Goal: Information Seeking & Learning: Learn about a topic

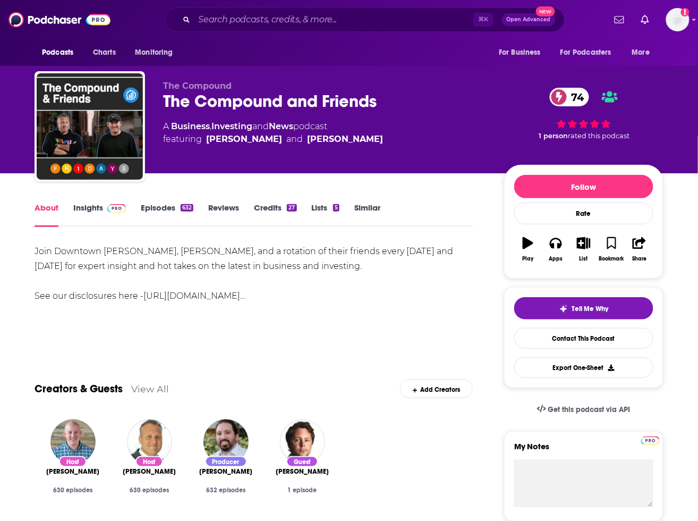
click at [117, 212] on img at bounding box center [116, 208] width 19 height 9
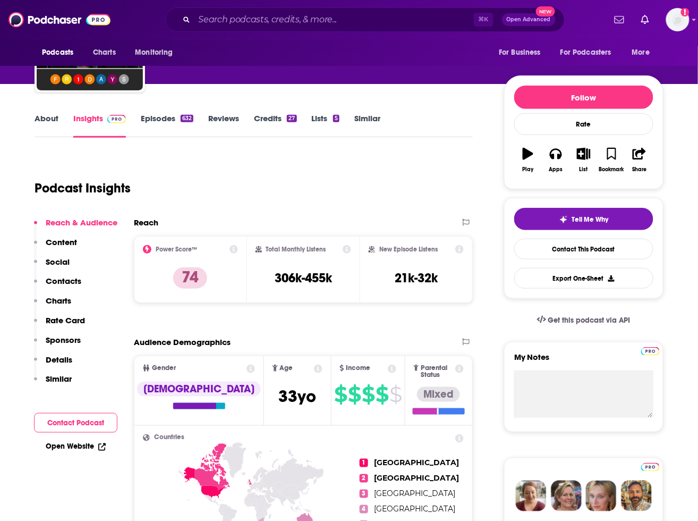
scroll to position [100, 0]
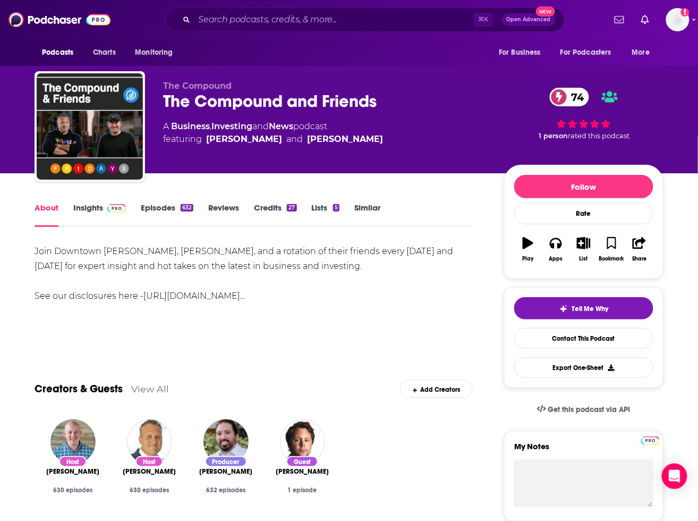
click at [165, 207] on link "Episodes 632" at bounding box center [167, 214] width 53 height 24
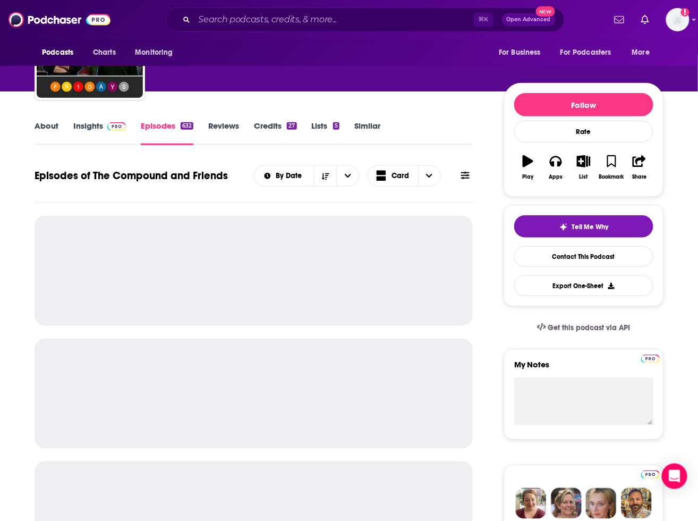
scroll to position [85, 0]
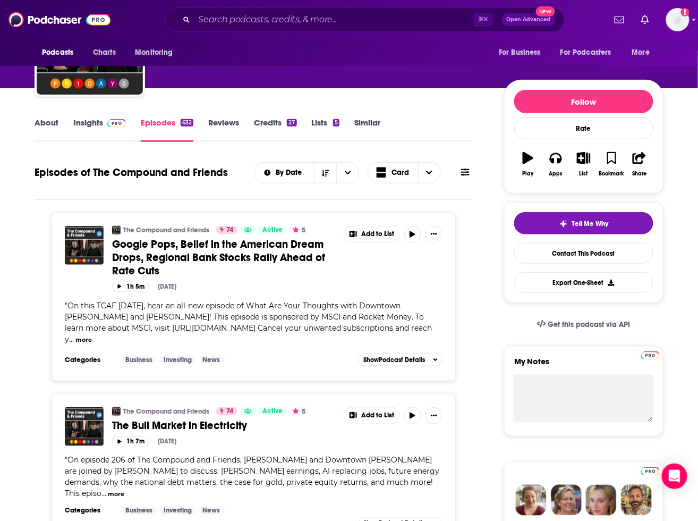
click at [82, 121] on link "Insights" at bounding box center [99, 129] width 53 height 24
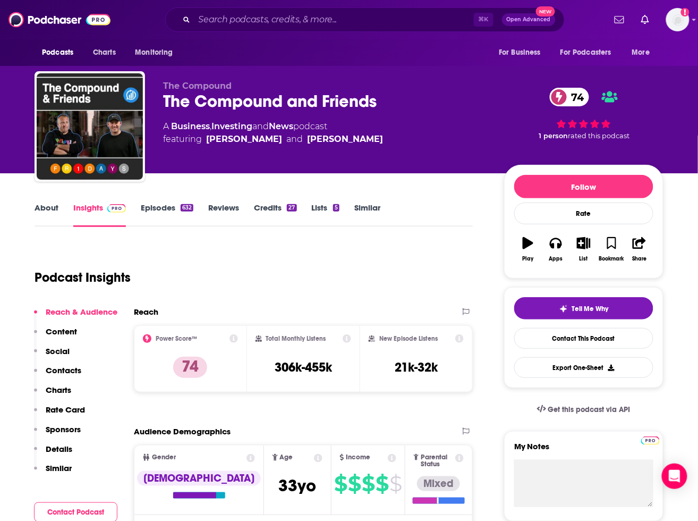
click at [172, 219] on link "Episodes 632" at bounding box center [167, 214] width 53 height 24
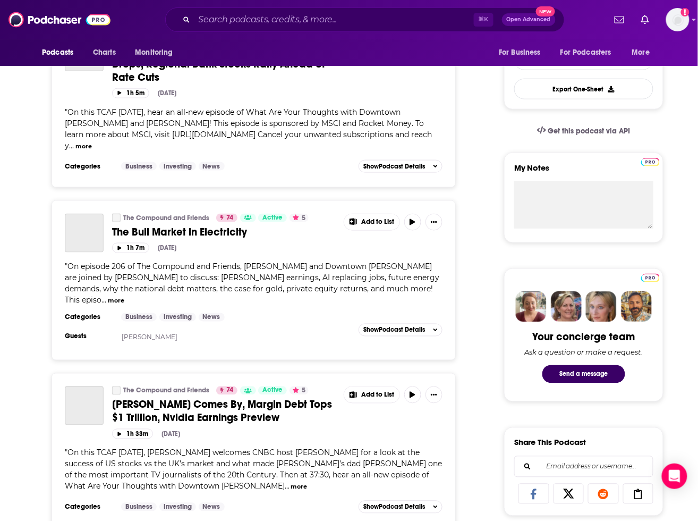
scroll to position [277, 0]
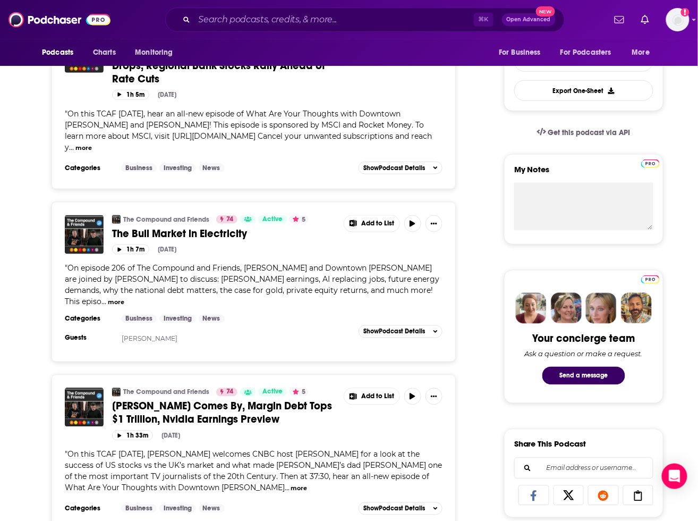
click at [267, 375] on div "The Compound and Friends 74 Active 5 Wilfred Frost Comes By, Margin Debt Tops $…" at bounding box center [254, 452] width 404 height 155
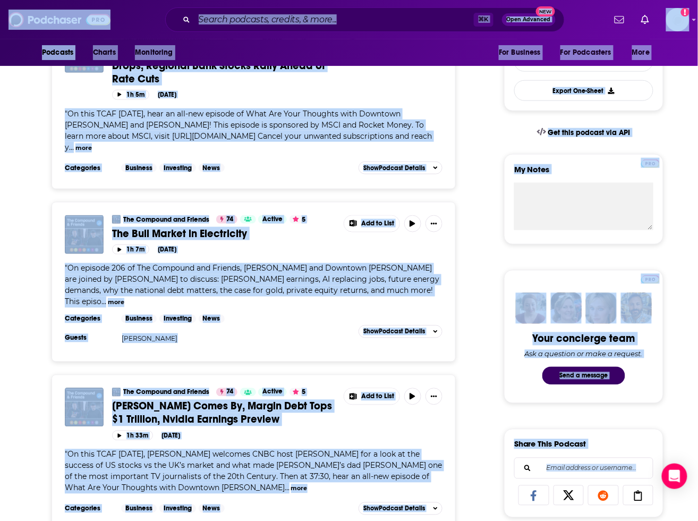
copy body "Podcasts Charts Monitoring ⌘ K Open Advanced New For Business For Podcasters Mo…"
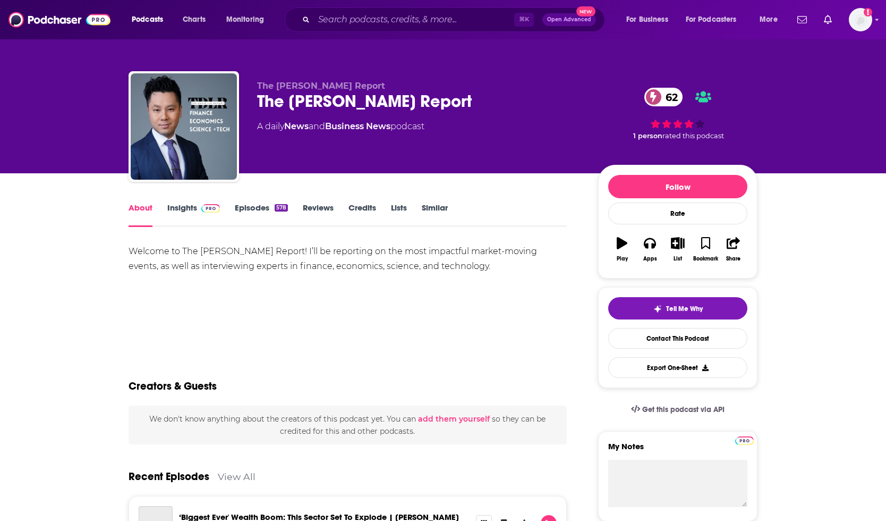
click at [190, 209] on link "Insights" at bounding box center [193, 214] width 53 height 24
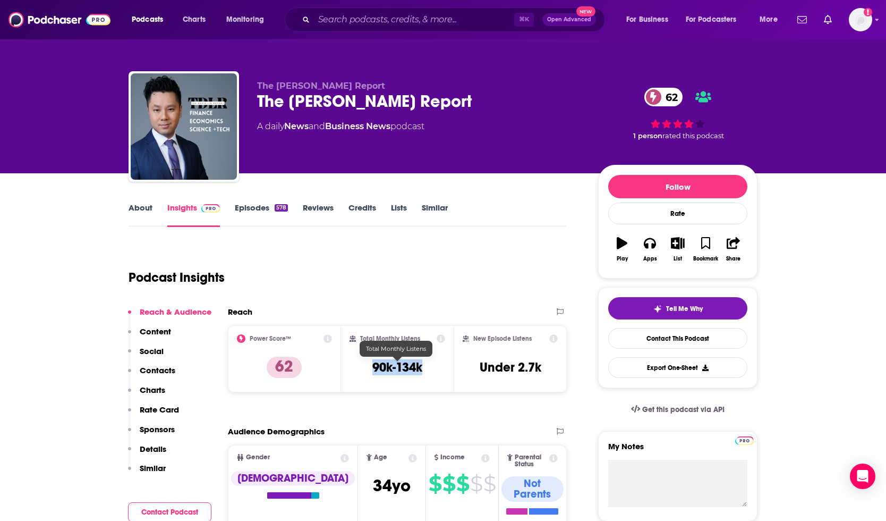
drag, startPoint x: 424, startPoint y: 371, endPoint x: 371, endPoint y: 371, distance: 52.6
click at [371, 371] on div "Total Monthly Listens 90k-134k" at bounding box center [398, 358] width 96 height 49
copy h3 "90k-134k"
click at [268, 207] on link "Episodes 578" at bounding box center [261, 214] width 53 height 24
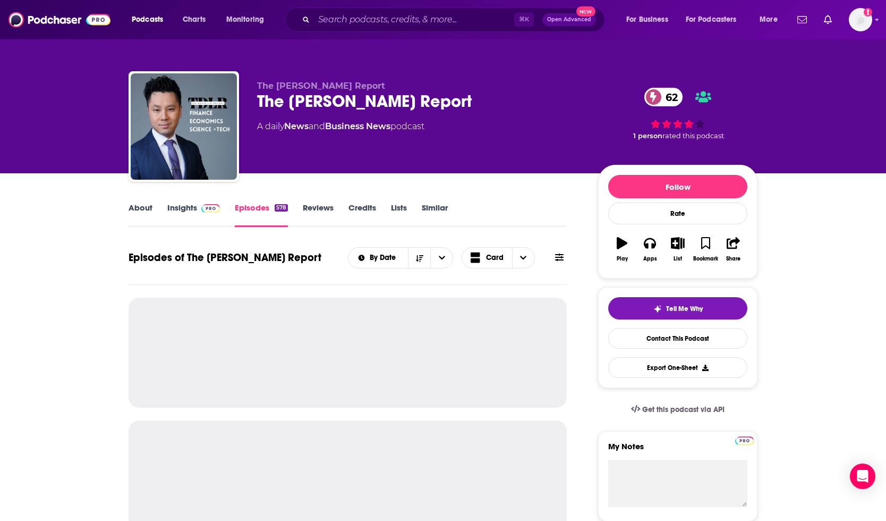
scroll to position [338, 0]
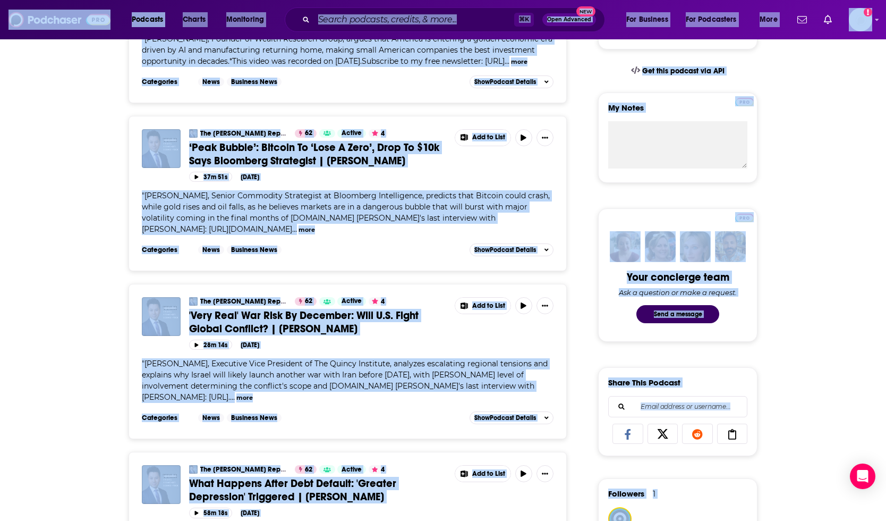
copy body "Podcasts Charts Monitoring ⌘ K Open Advanced New For Business For Podcasters Mo…"
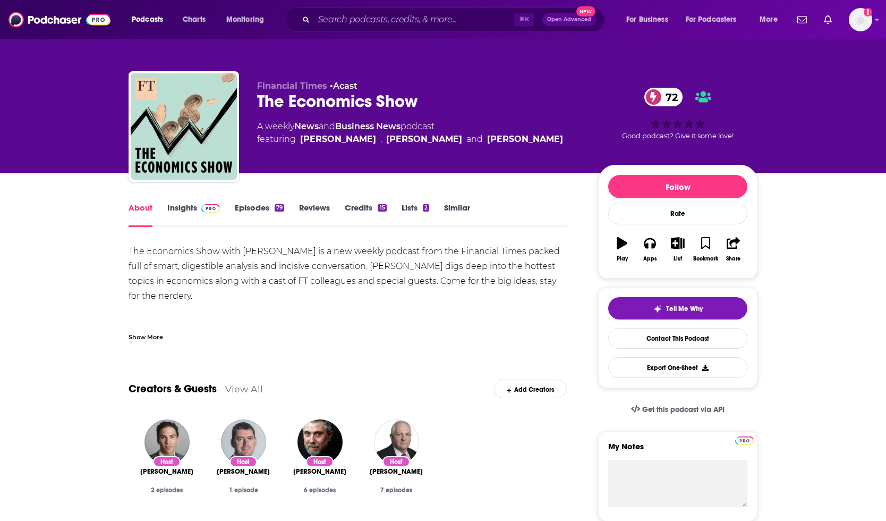
click at [205, 212] on img at bounding box center [210, 208] width 19 height 9
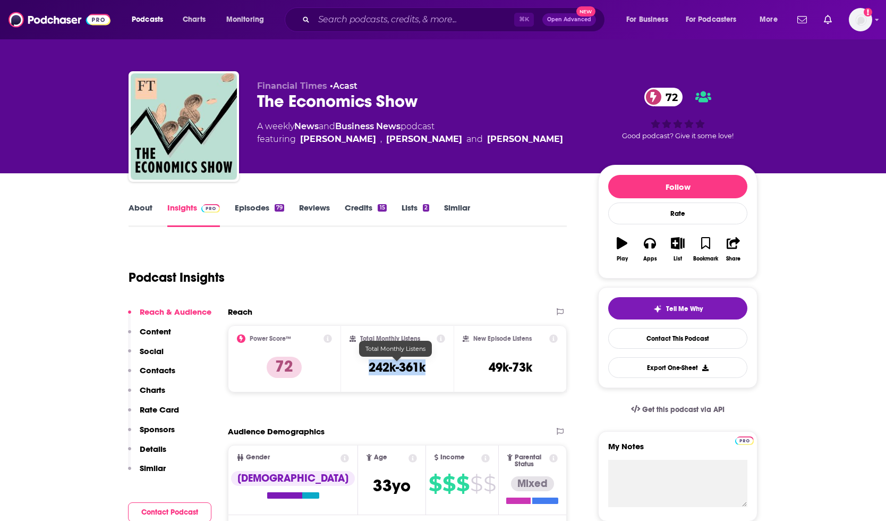
drag, startPoint x: 435, startPoint y: 366, endPoint x: 358, endPoint y: 367, distance: 77.6
click at [358, 366] on div "Total Monthly Listens 242k-361k" at bounding box center [398, 358] width 96 height 49
copy h3 "242k-361k"
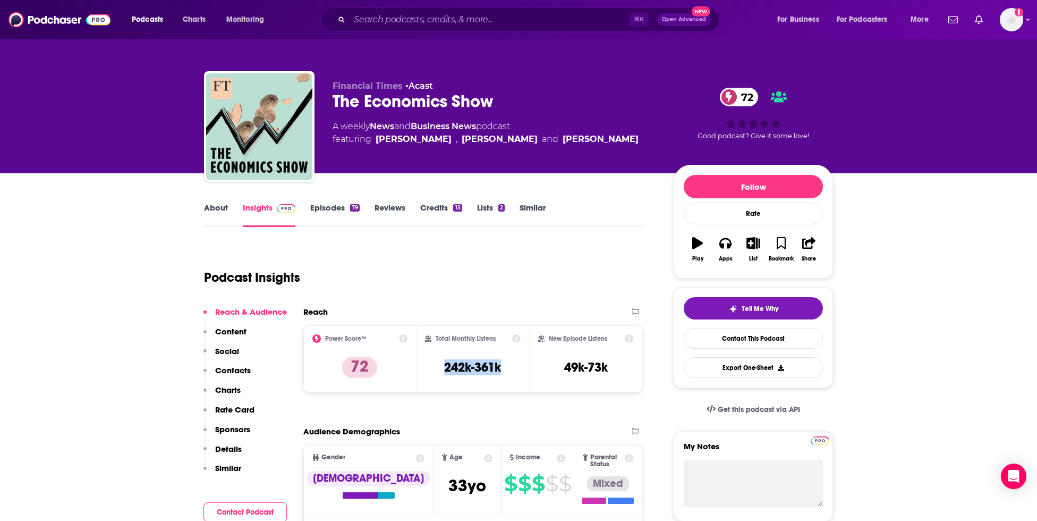
copy h3 "242k-361k"
click at [328, 216] on link "Episodes 79" at bounding box center [334, 214] width 49 height 24
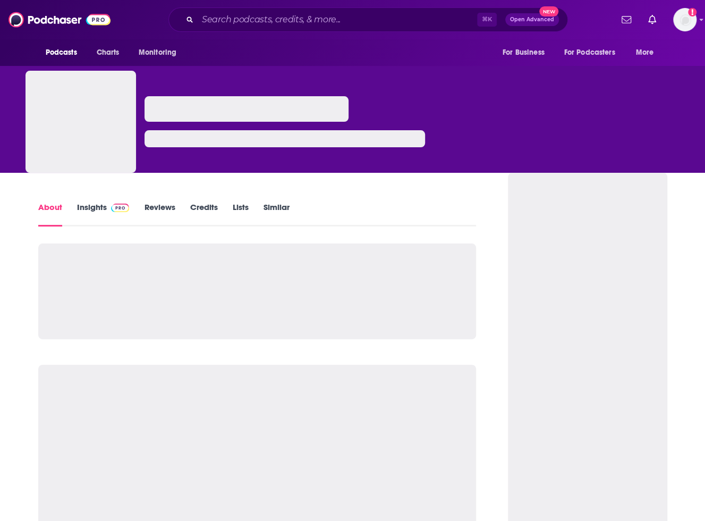
click at [89, 205] on link "Insights" at bounding box center [103, 214] width 53 height 24
click at [96, 214] on link "Insights" at bounding box center [103, 214] width 53 height 24
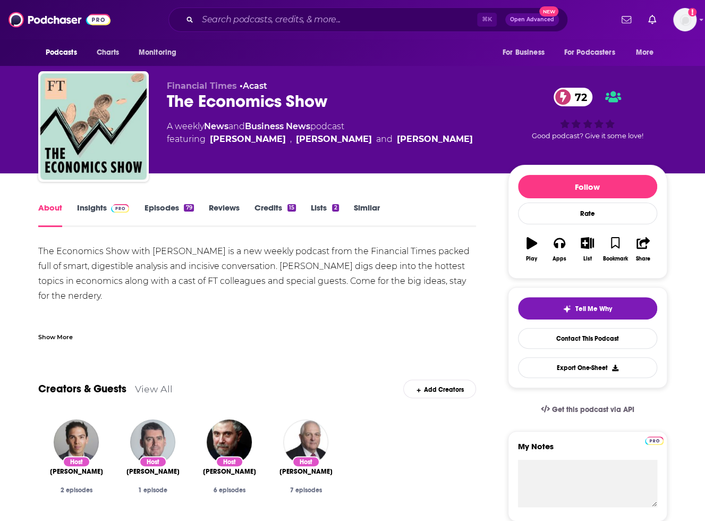
click at [94, 208] on link "Insights" at bounding box center [103, 214] width 53 height 24
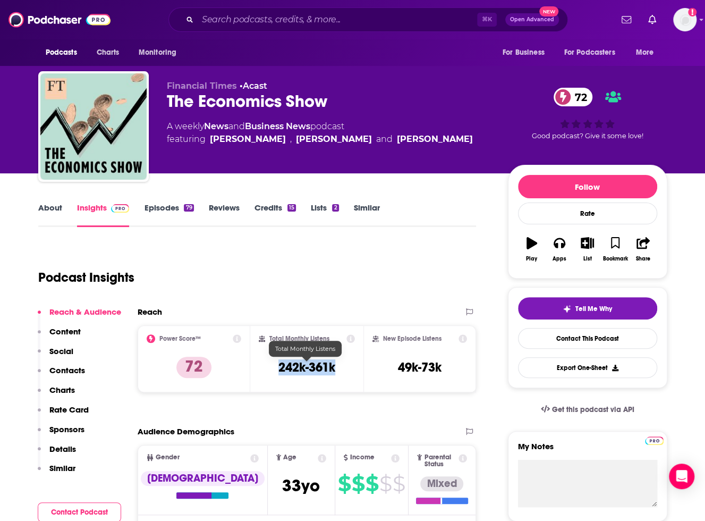
drag, startPoint x: 347, startPoint y: 370, endPoint x: 260, endPoint y: 370, distance: 86.6
click at [261, 370] on div "Total Monthly Listens 242k-361k" at bounding box center [307, 358] width 96 height 49
copy h3 "242k-361k"
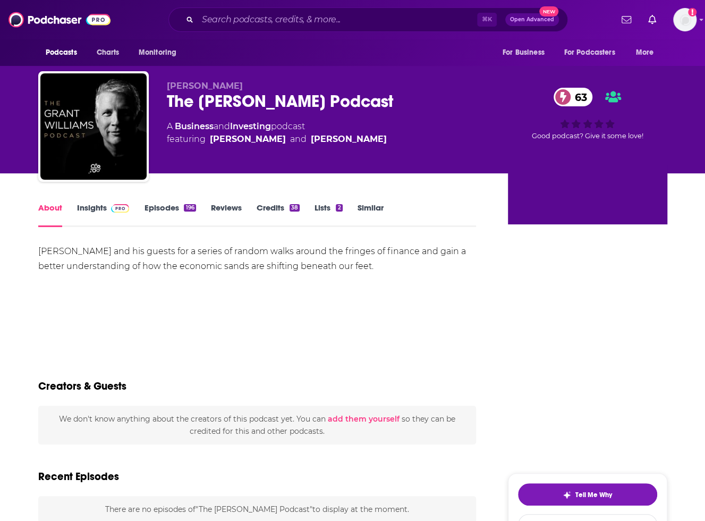
click at [94, 211] on link "Insights" at bounding box center [103, 214] width 53 height 24
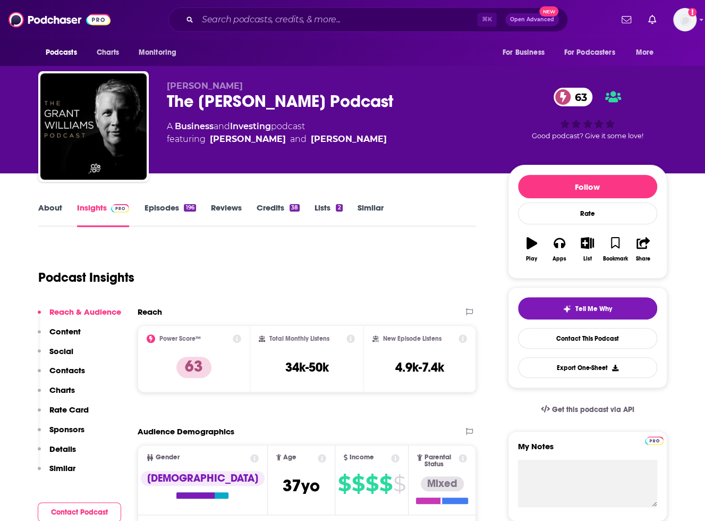
click at [472, 166] on div "Grant Williams The Grant Williams Podcast 63 A Business and Investing podcast f…" at bounding box center [417, 129] width 500 height 96
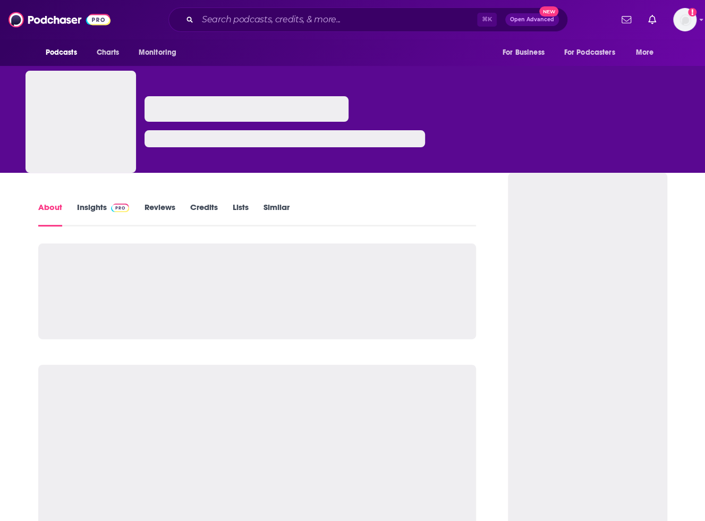
click at [90, 208] on link "Insights" at bounding box center [103, 214] width 53 height 24
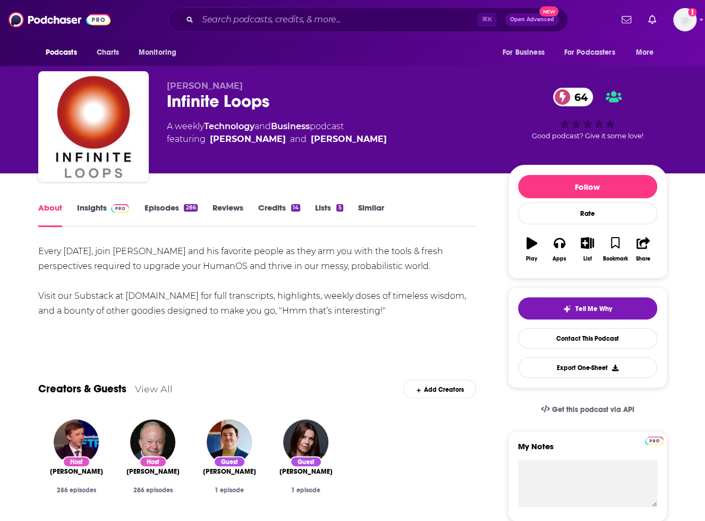
click at [95, 203] on link "Insights" at bounding box center [103, 214] width 53 height 24
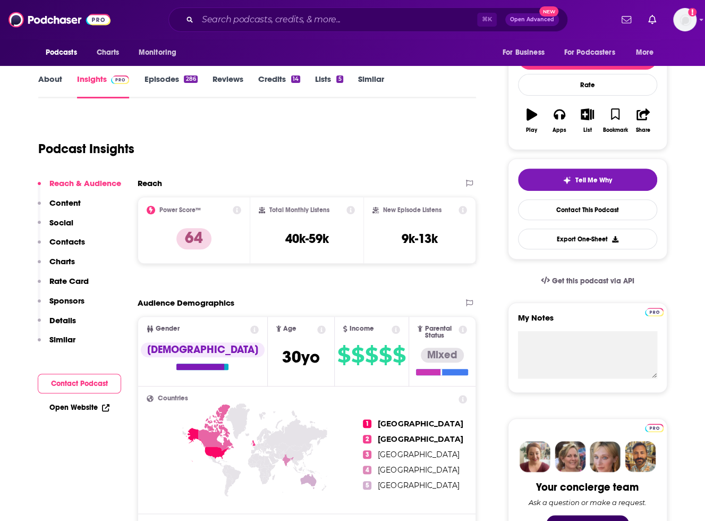
scroll to position [90, 0]
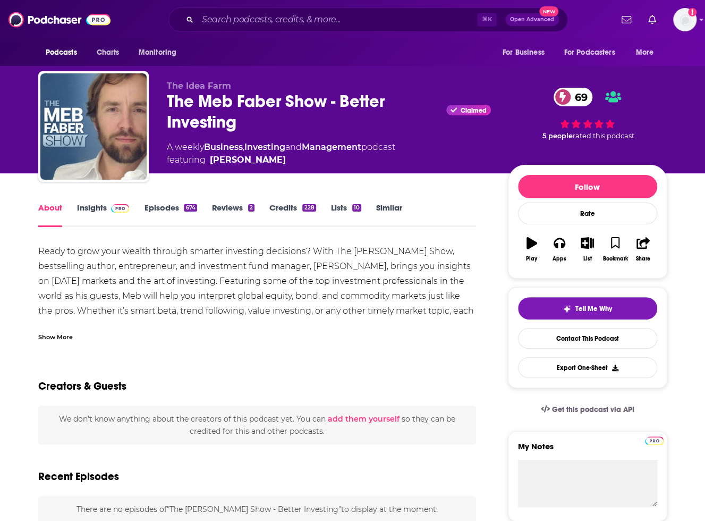
click at [98, 207] on link "Insights" at bounding box center [103, 214] width 53 height 24
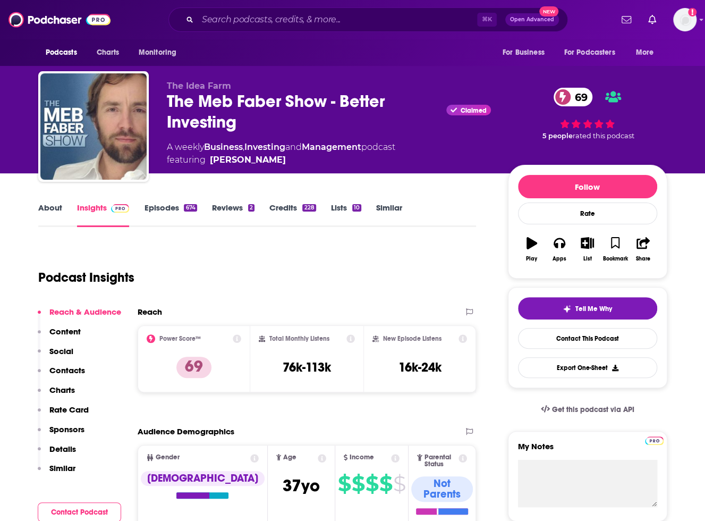
click at [175, 218] on link "Episodes 674" at bounding box center [170, 214] width 53 height 24
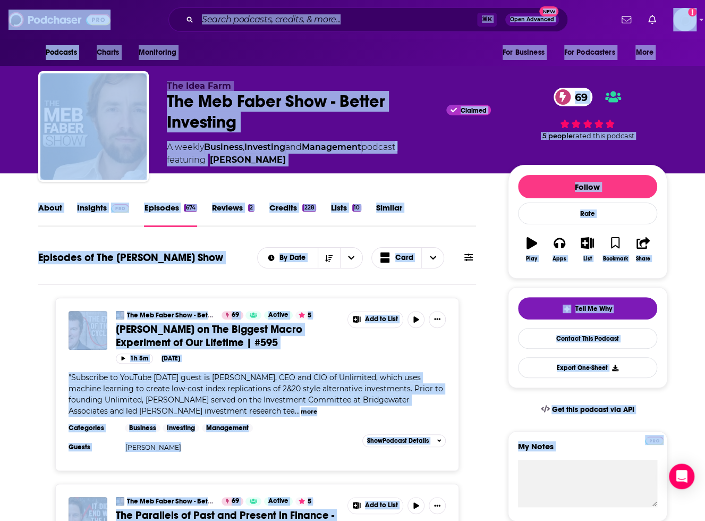
click at [98, 213] on link "Insights" at bounding box center [103, 214] width 53 height 24
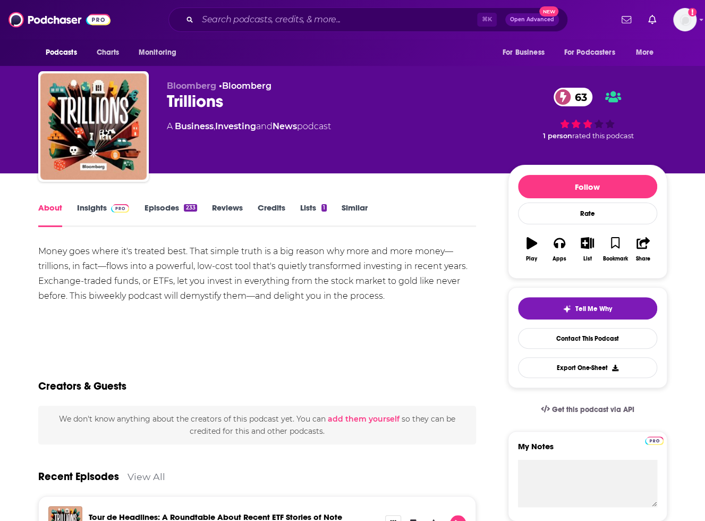
click at [217, 336] on div "Show More" at bounding box center [257, 333] width 438 height 18
click at [146, 208] on link "Episodes 233" at bounding box center [170, 214] width 53 height 24
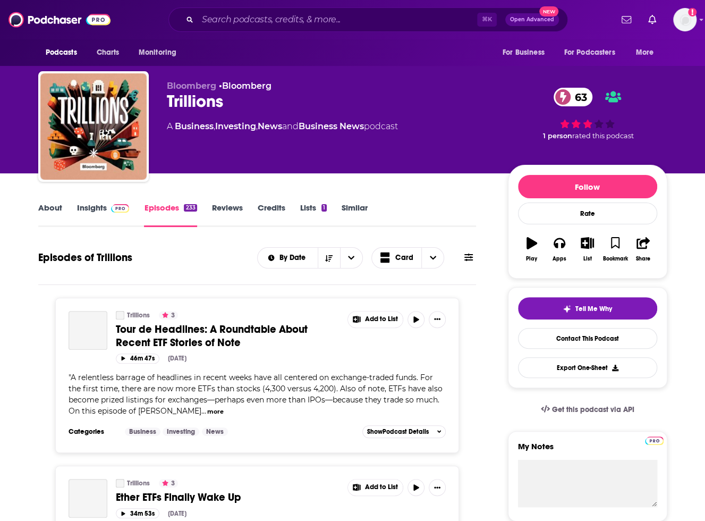
scroll to position [69, 0]
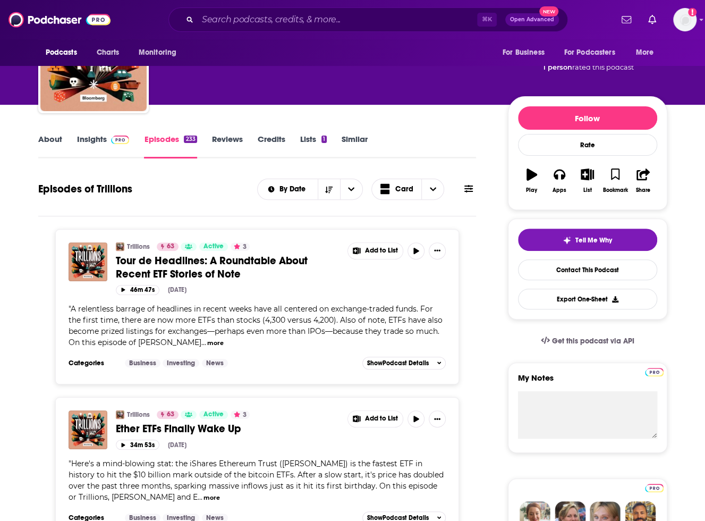
click at [97, 147] on link "Insights" at bounding box center [103, 146] width 53 height 24
